Goal: Task Accomplishment & Management: Manage account settings

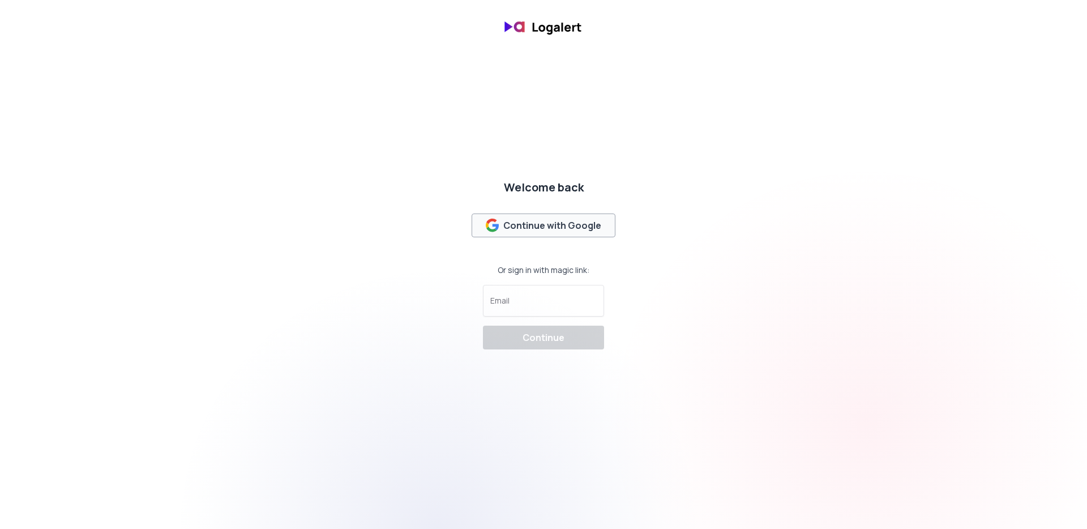
click at [561, 223] on div "Continue with Google" at bounding box center [544, 226] width 116 height 14
click at [569, 39] on img at bounding box center [543, 27] width 91 height 27
click at [564, 22] on img at bounding box center [543, 27] width 91 height 27
click at [538, 297] on div at bounding box center [543, 301] width 106 height 22
click at [562, 36] on img at bounding box center [543, 27] width 91 height 27
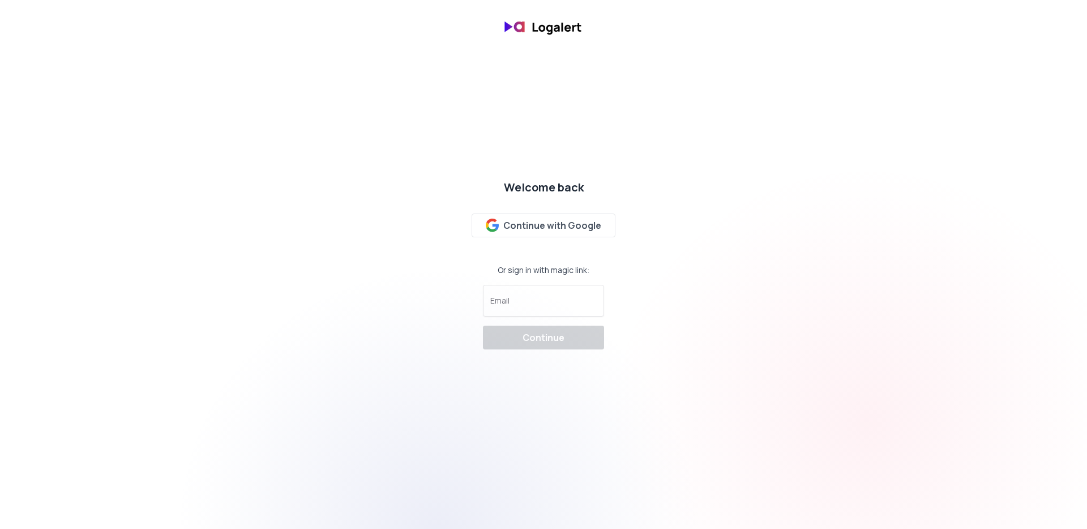
click at [562, 36] on img at bounding box center [543, 27] width 91 height 27
drag, startPoint x: 566, startPoint y: 231, endPoint x: 563, endPoint y: 237, distance: 6.8
click at [563, 237] on div "Welcome back Continue with Google Or sign in with magic link: Email Continue" at bounding box center [543, 264] width 130 height 179
click at [558, 227] on div "Continue with Google" at bounding box center [544, 226] width 116 height 14
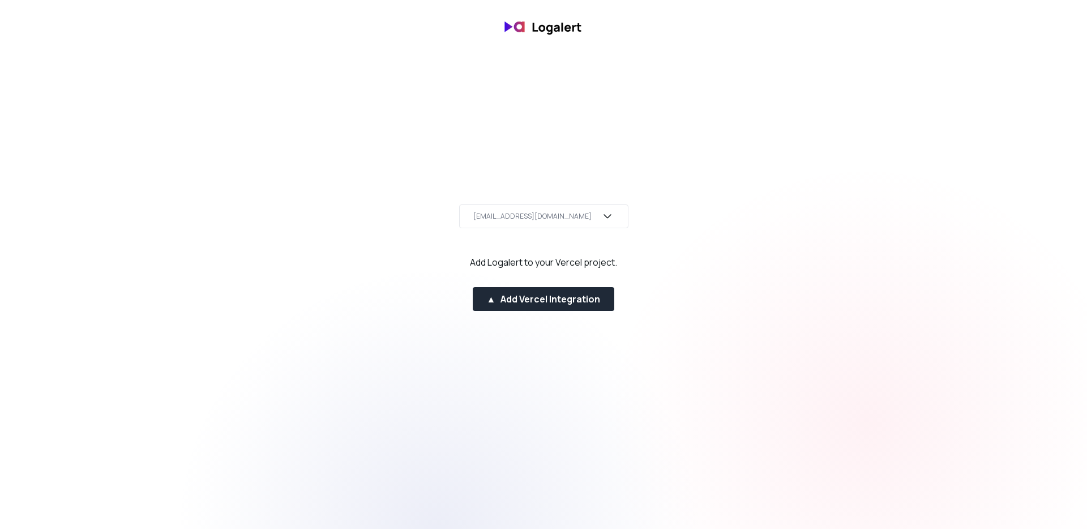
click at [566, 208] on div "sschmidt.hmex@gmail.com" at bounding box center [543, 216] width 169 height 24
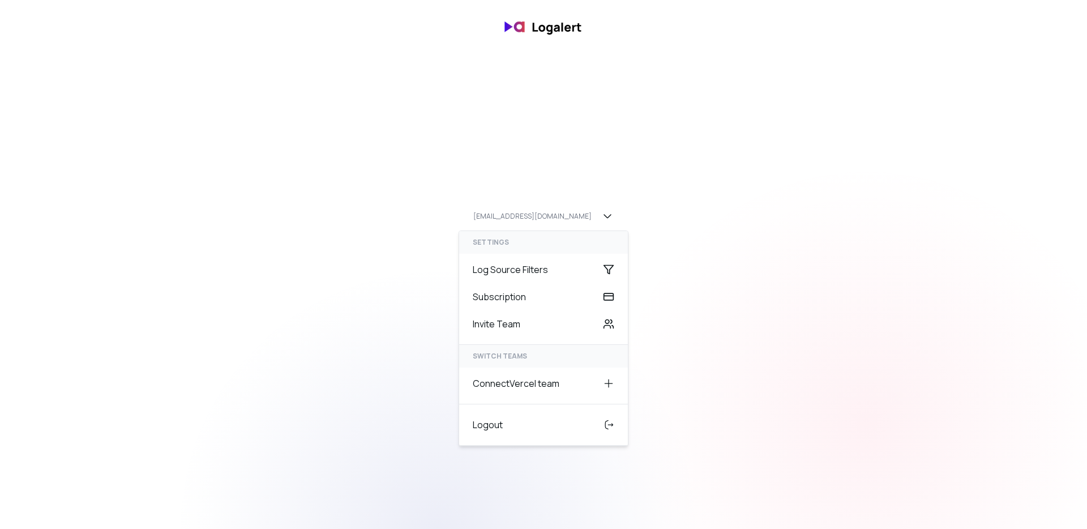
click at [583, 54] on html "sschmidt.hmex@gmail.com settings Log Source Filters Subscription Invite Team SW…" at bounding box center [543, 27] width 1087 height 54
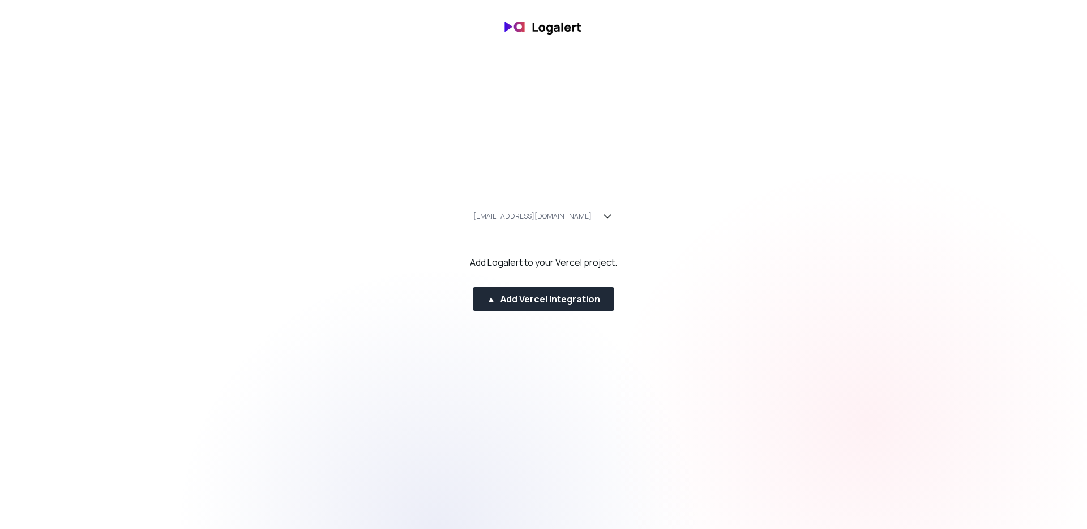
drag, startPoint x: 572, startPoint y: 254, endPoint x: 642, endPoint y: 254, distance: 70.2
click at [640, 254] on div "sschmidt.hmex@gmail.com Add Logalert to your Vercel project. ▲ Add Vercel Integ…" at bounding box center [543, 264] width 1087 height 129
click at [642, 254] on div "sschmidt.hmex@gmail.com Add Logalert to your Vercel project. ▲ Add Vercel Integ…" at bounding box center [543, 264] width 1087 height 129
